Goal: Information Seeking & Learning: Check status

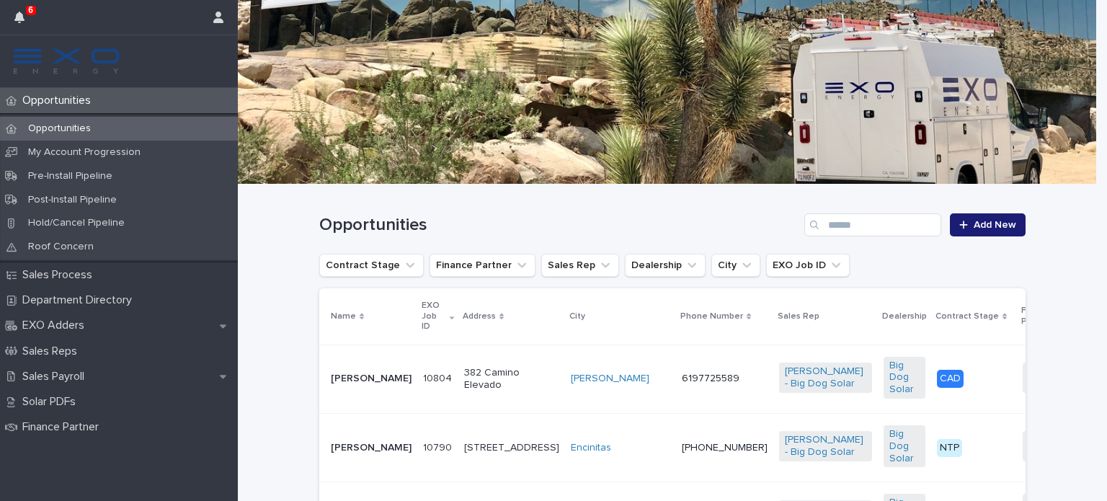
scroll to position [99, 0]
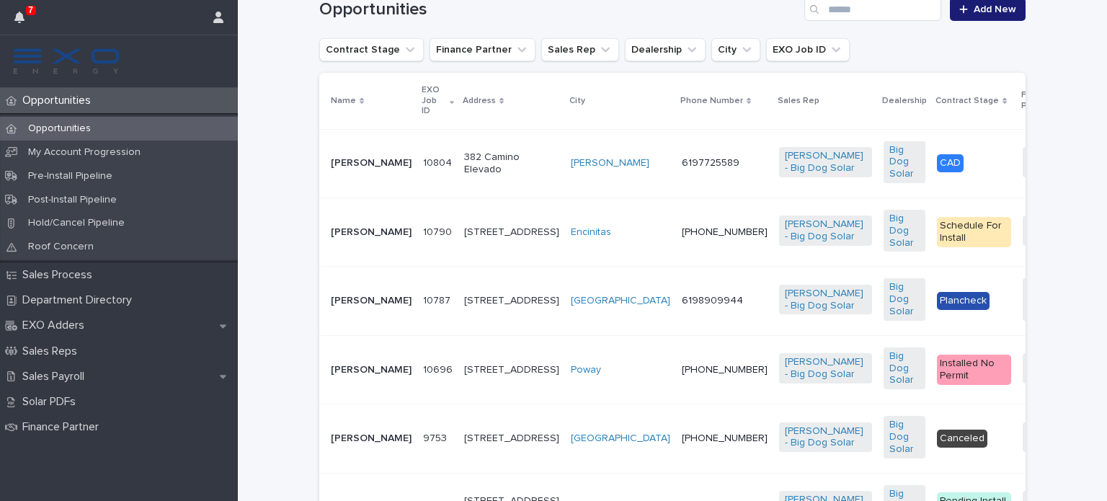
scroll to position [328, 0]
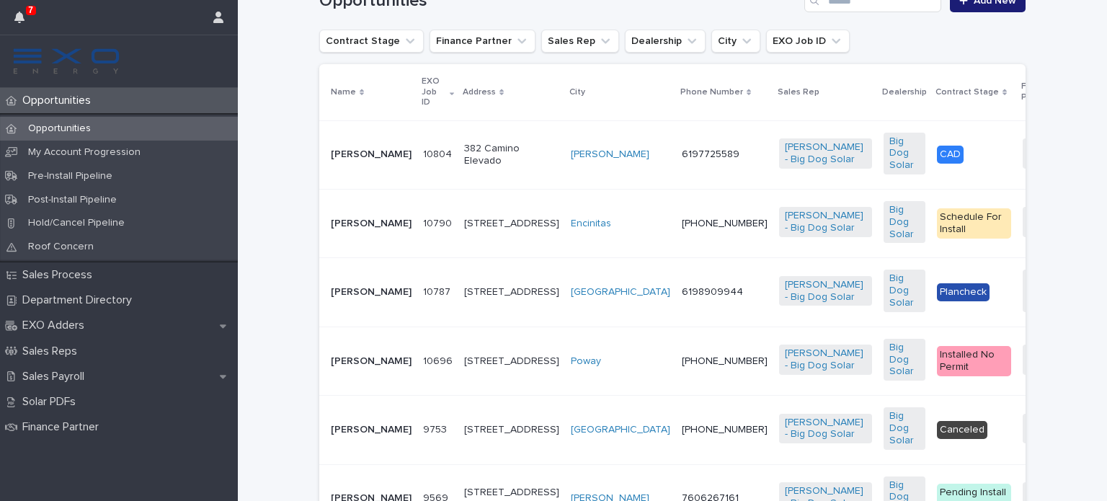
click at [344, 225] on p "[PERSON_NAME]" at bounding box center [371, 224] width 81 height 12
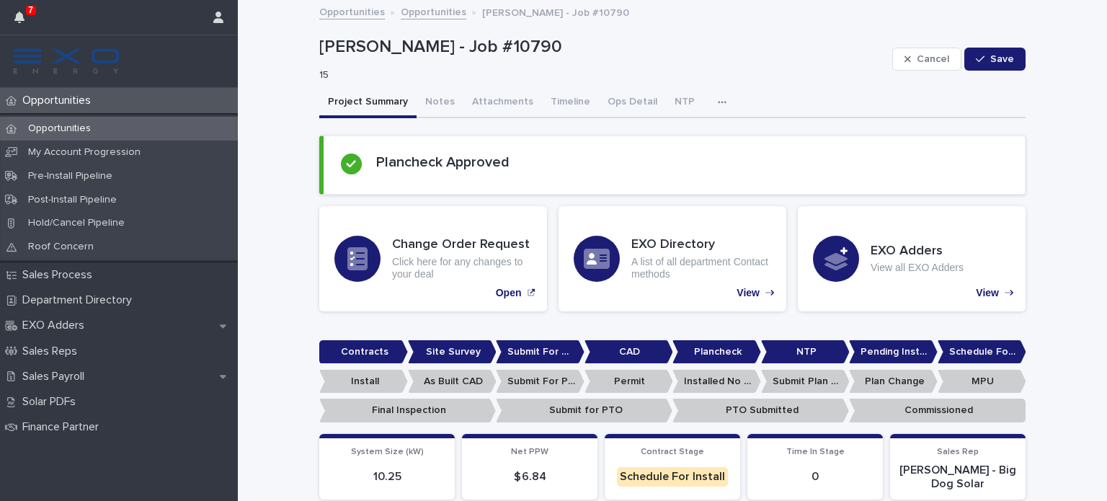
click at [52, 96] on p "Opportunities" at bounding box center [60, 101] width 86 height 14
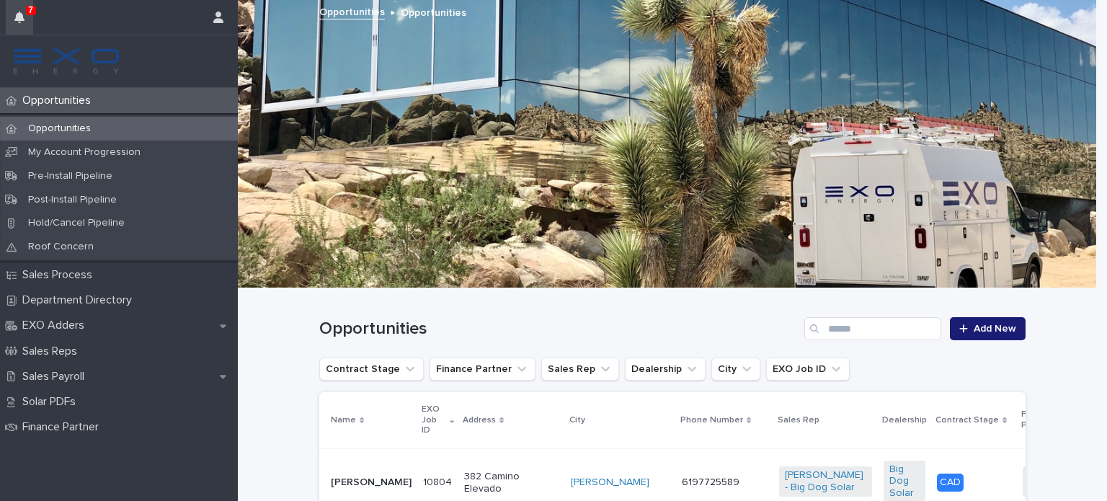
click at [24, 10] on button "button" at bounding box center [19, 17] width 27 height 35
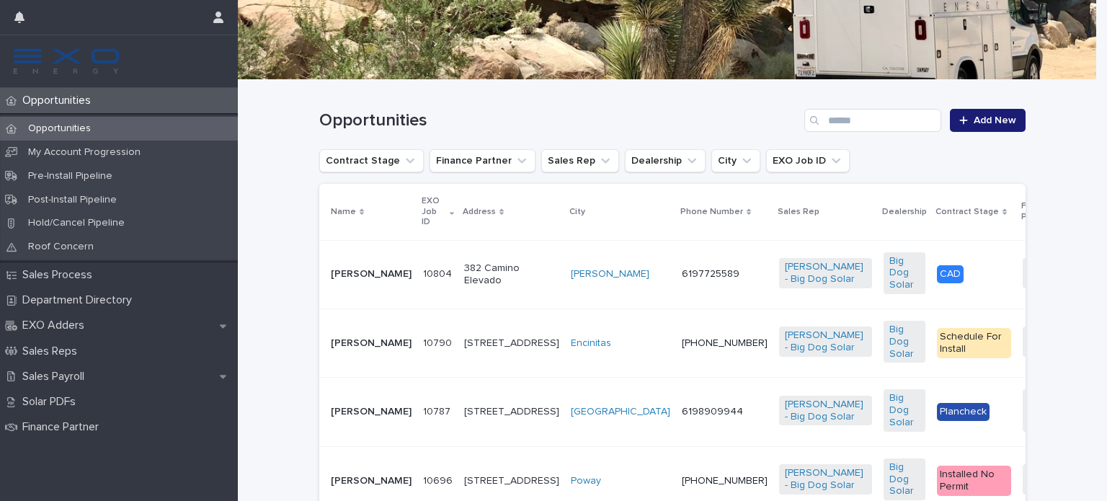
scroll to position [222, 0]
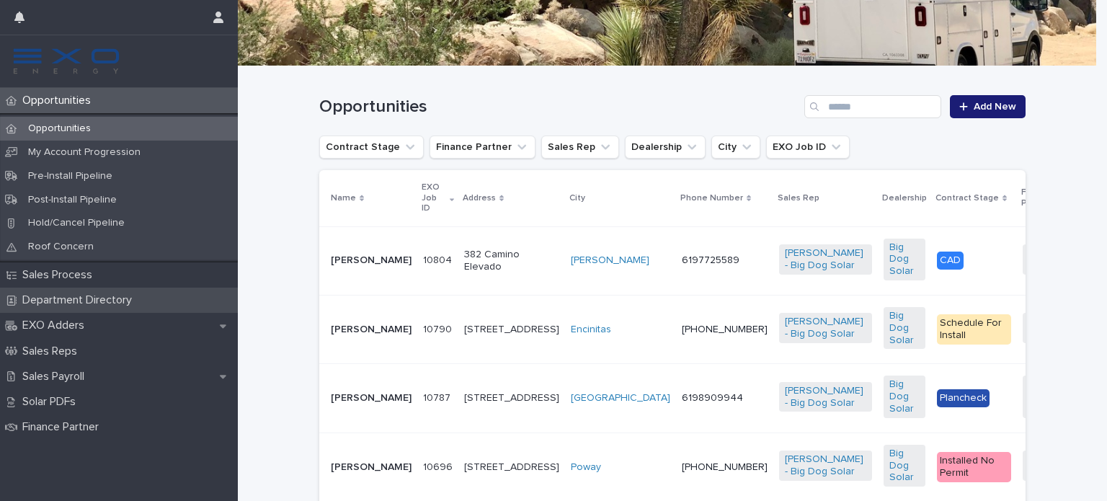
click at [135, 306] on p "Department Directory" at bounding box center [80, 300] width 127 height 14
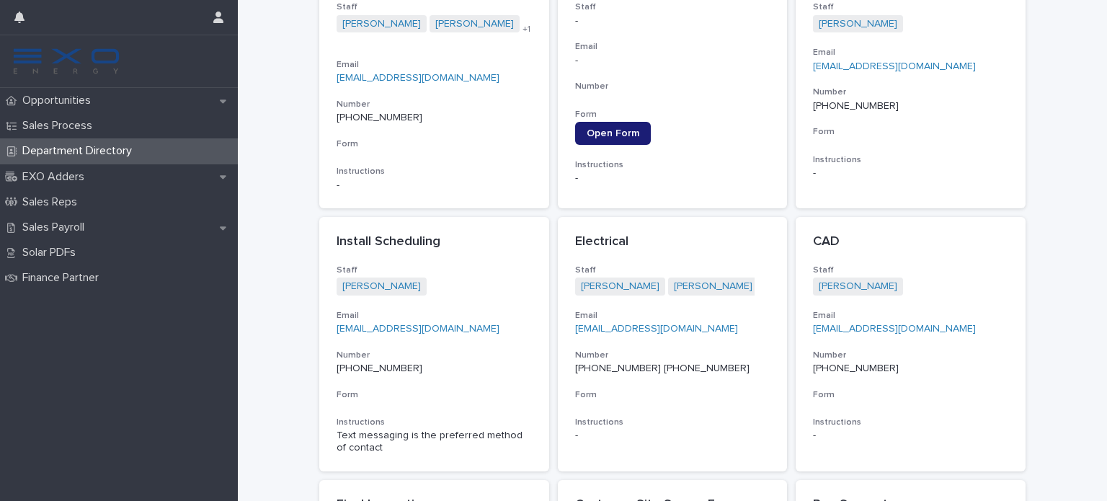
scroll to position [776, 0]
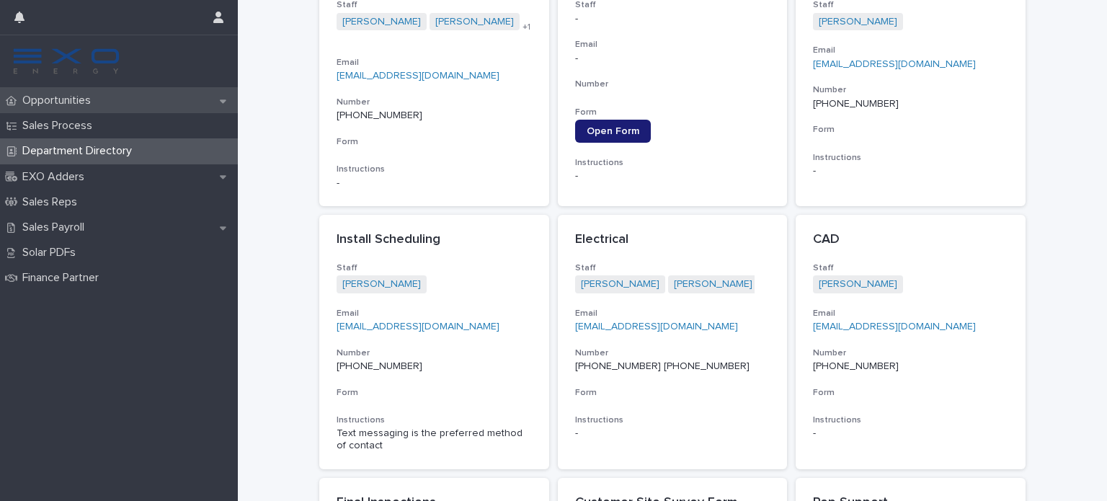
click at [66, 96] on p "Opportunities" at bounding box center [60, 101] width 86 height 14
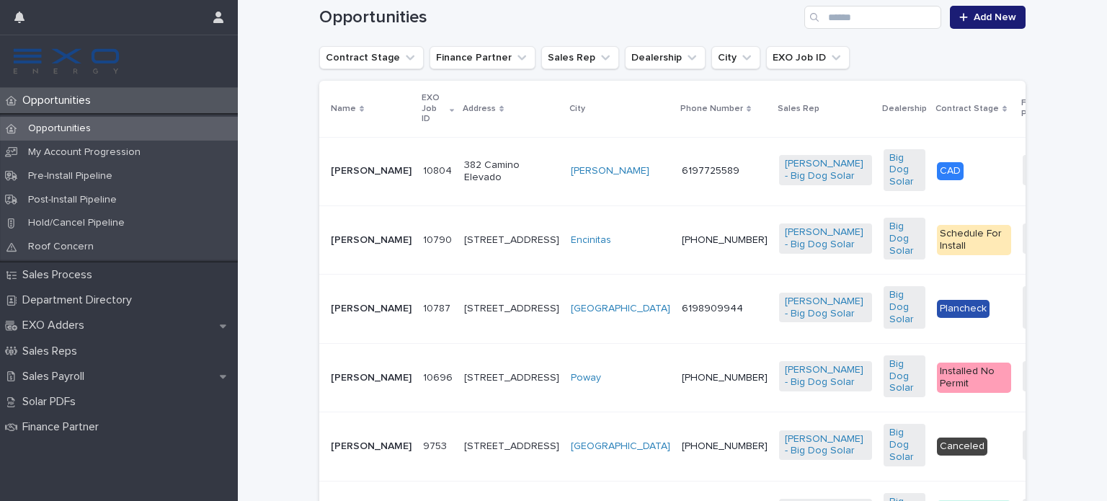
scroll to position [347, 0]
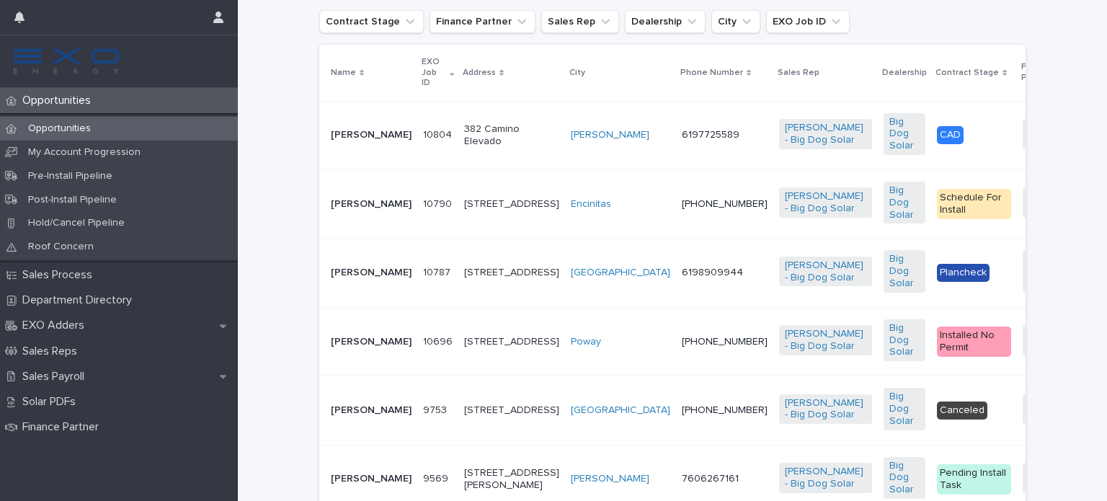
click at [334, 348] on p "[PERSON_NAME]" at bounding box center [371, 342] width 81 height 12
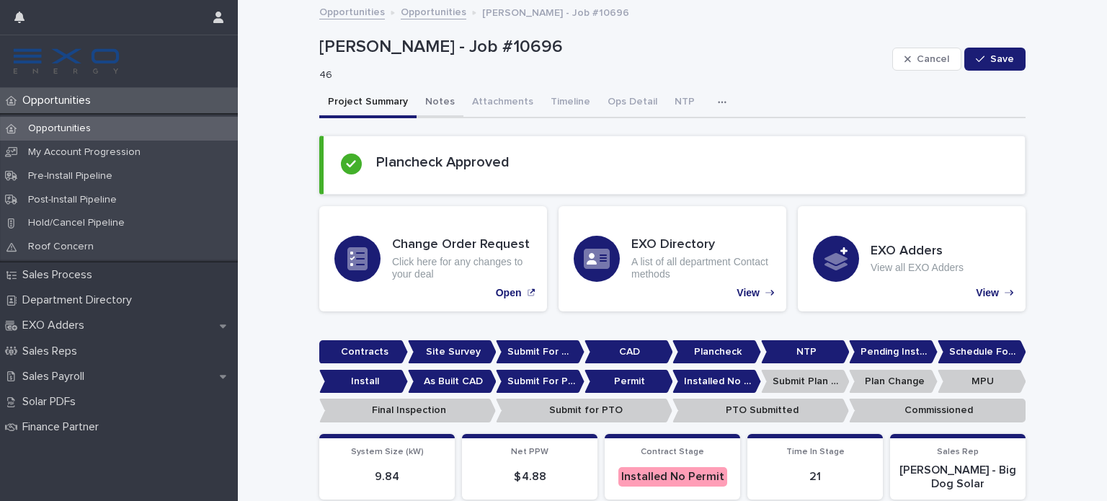
click at [425, 97] on button "Notes" at bounding box center [440, 103] width 47 height 30
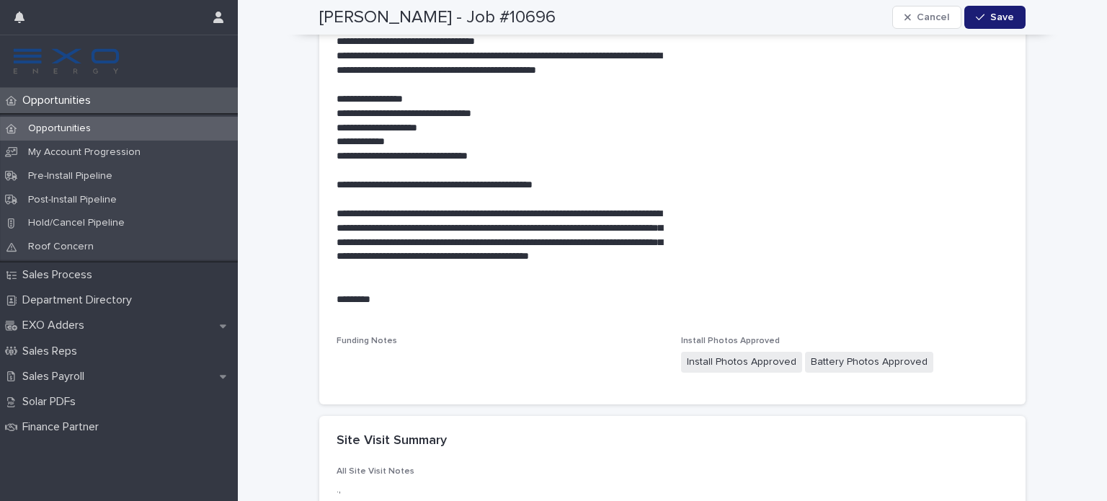
scroll to position [2162, 0]
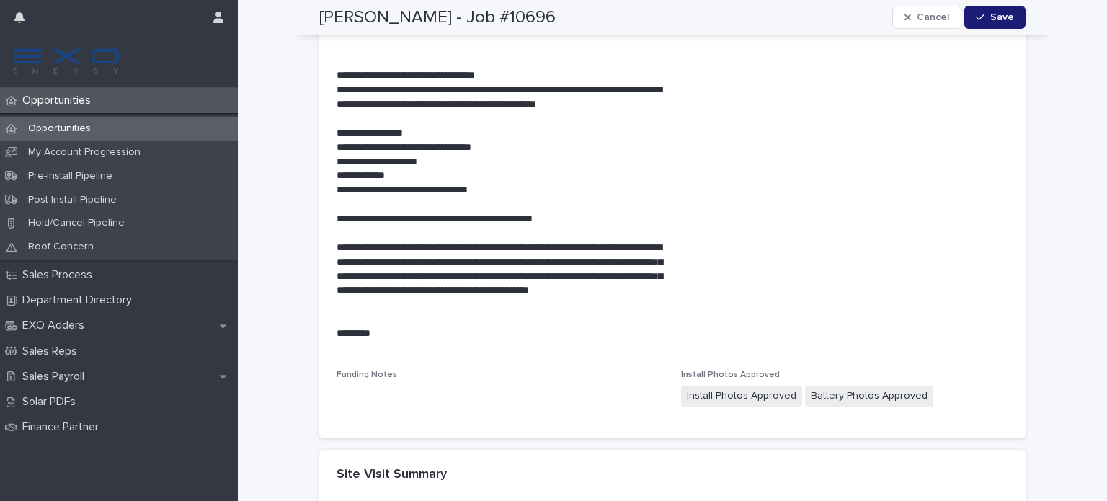
click at [79, 94] on p "Opportunities" at bounding box center [60, 101] width 86 height 14
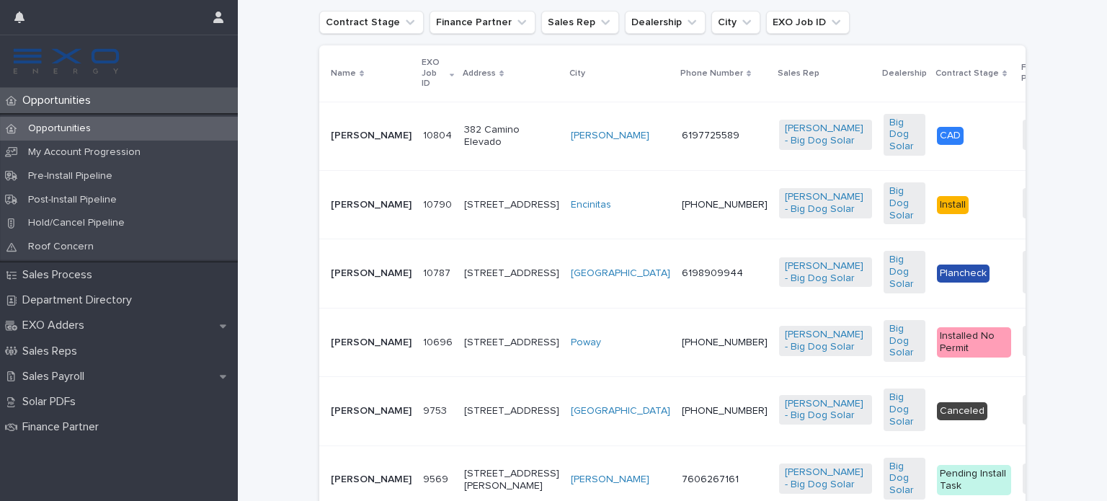
scroll to position [341, 0]
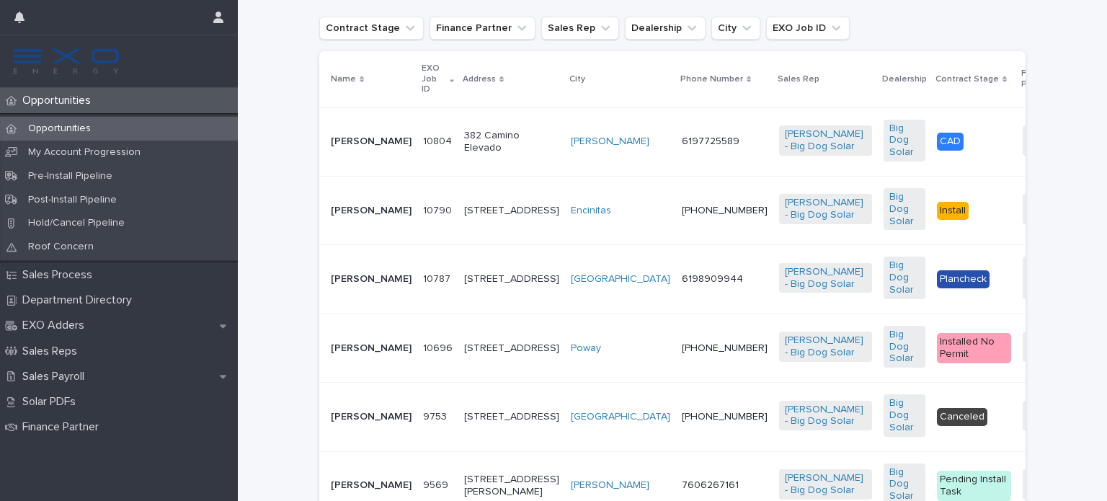
click at [355, 141] on p "[PERSON_NAME]" at bounding box center [371, 141] width 81 height 12
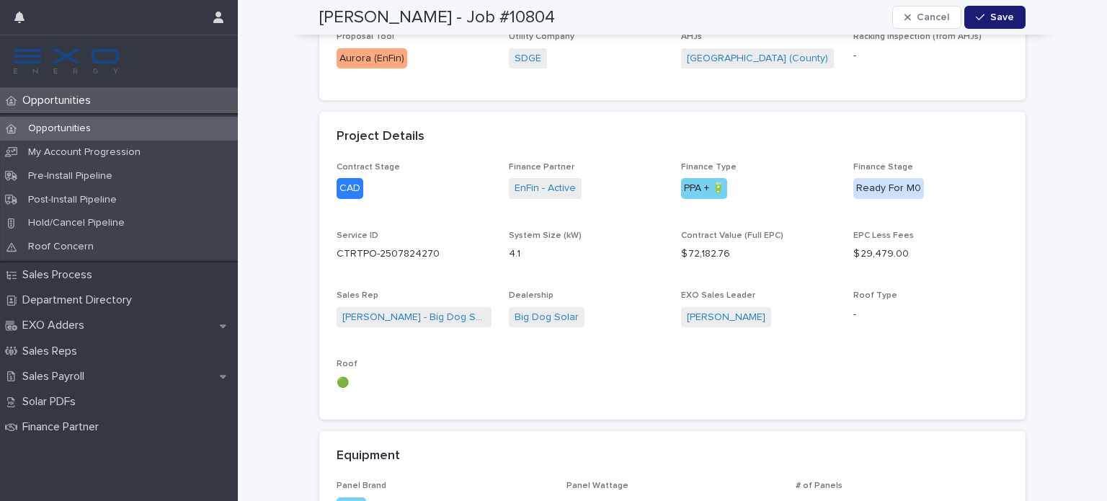
scroll to position [754, 0]
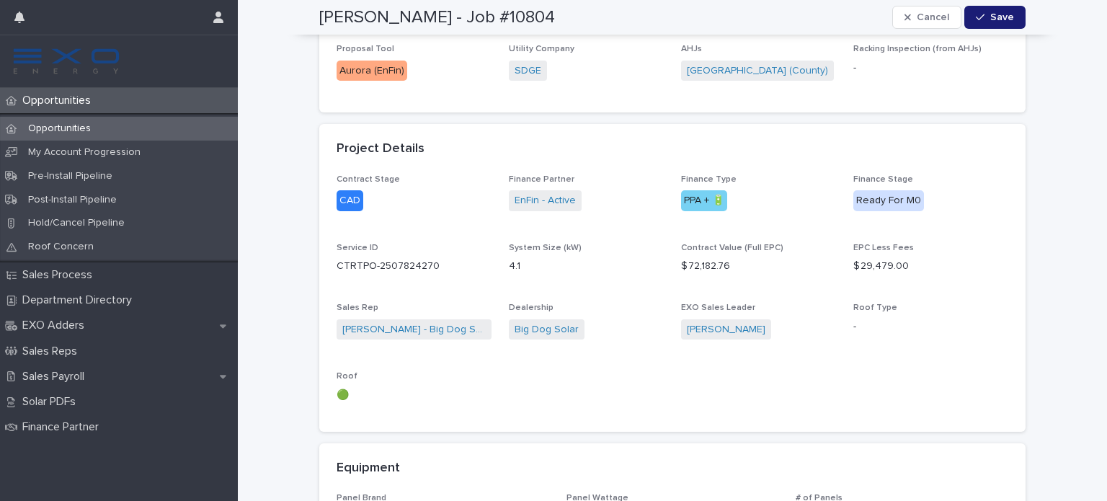
click at [67, 100] on p "Opportunities" at bounding box center [60, 101] width 86 height 14
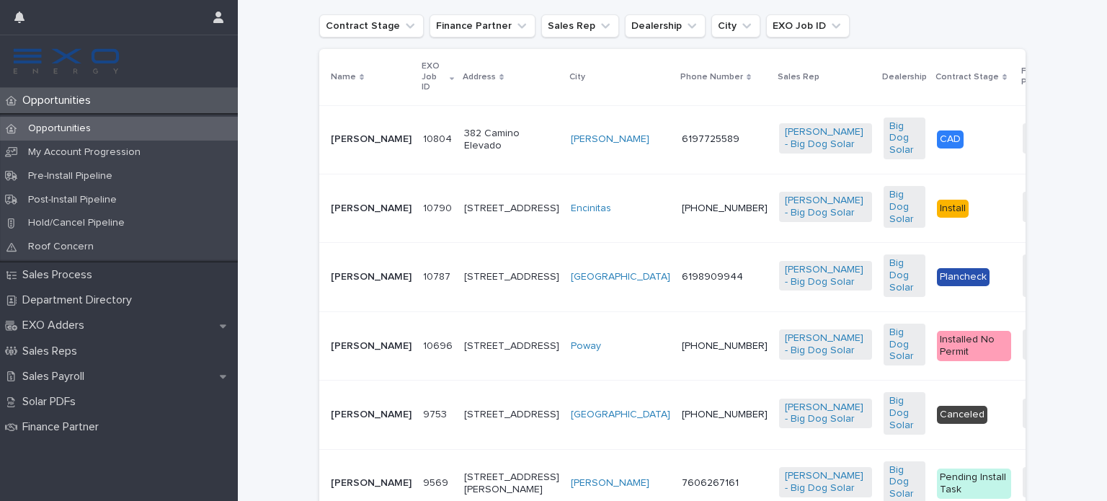
scroll to position [347, 0]
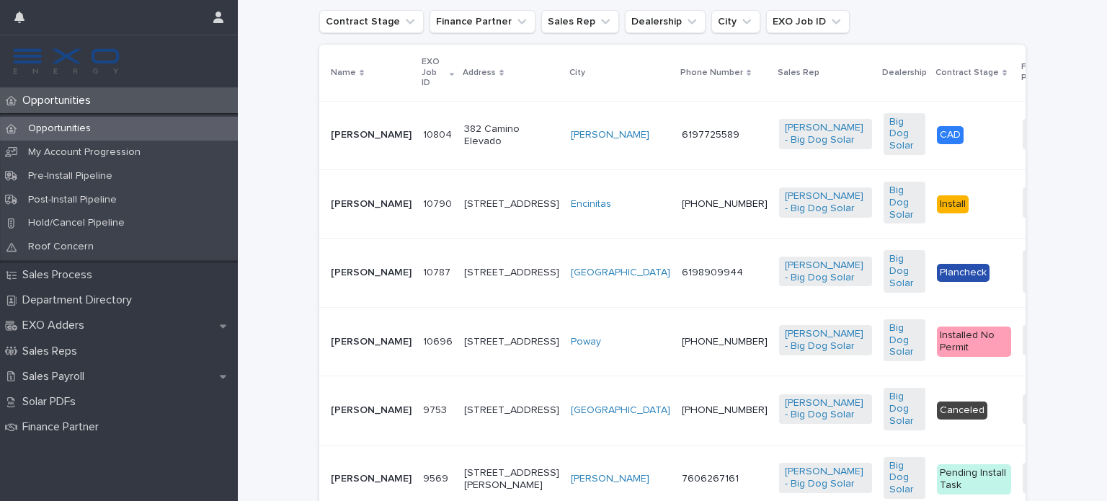
drag, startPoint x: 157, startPoint y: 1, endPoint x: 269, endPoint y: 155, distance: 189.8
click at [269, 155] on div "Loading... Saving… Loading... Saving… Opportunities Add New Contract Stage Fina…" at bounding box center [672, 357] width 869 height 833
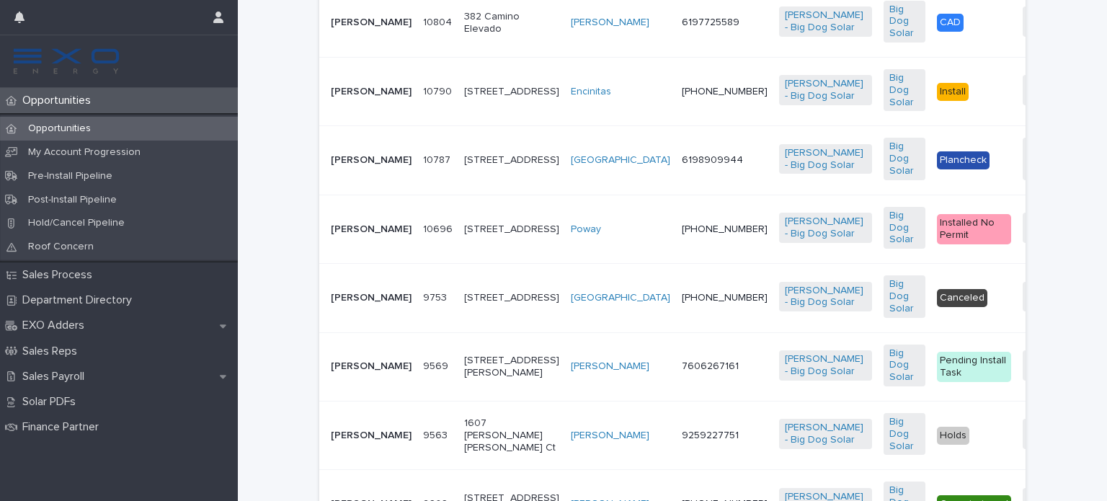
scroll to position [461, 0]
click at [64, 97] on p "Opportunities" at bounding box center [60, 101] width 86 height 14
